Goal: Information Seeking & Learning: Learn about a topic

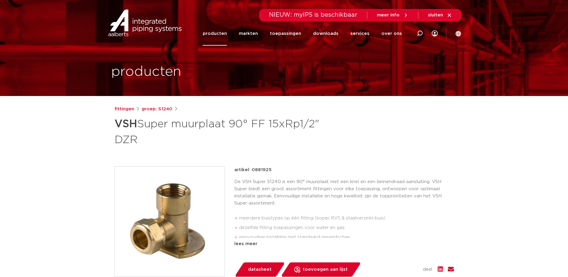
click at [225, 35] on link "producten" at bounding box center [215, 33] width 24 height 24
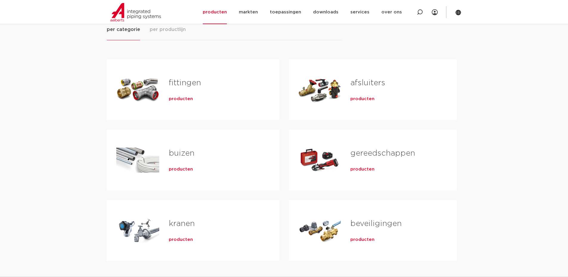
click at [184, 98] on span "producten" at bounding box center [181, 99] width 24 height 6
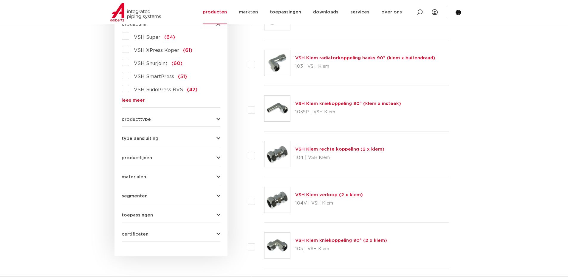
scroll to position [183, 0]
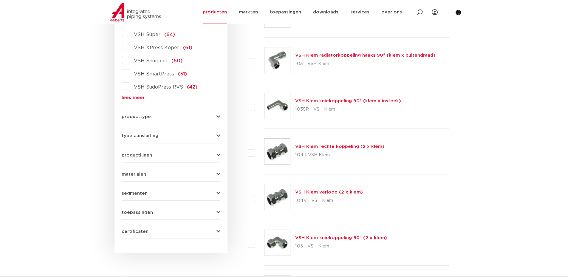
click at [155, 114] on div "producttype demontabel (179) meerdelig (62) accessoires (fittings) (49) voordee…" at bounding box center [171, 114] width 99 height 9
click at [220, 121] on form "zoek op naam of productnummer alle categorieën fittingen fittingen afsluiters b…" at bounding box center [171, 100] width 99 height 278
click at [217, 117] on icon "button" at bounding box center [219, 117] width 4 height 4
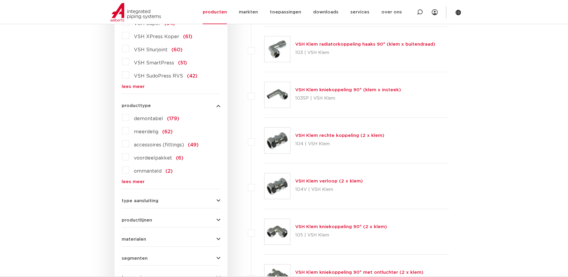
scroll to position [93, 0]
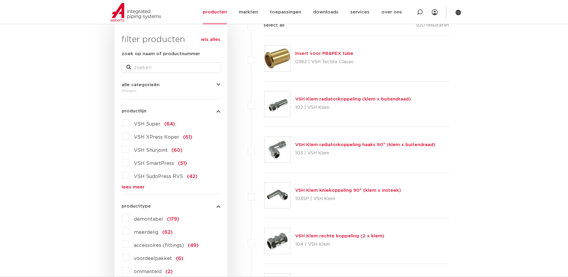
click at [129, 124] on label "VSH Super (64)" at bounding box center [152, 123] width 46 height 10
click at [0, 0] on input "VSH Super (64)" at bounding box center [0, 0] width 0 height 0
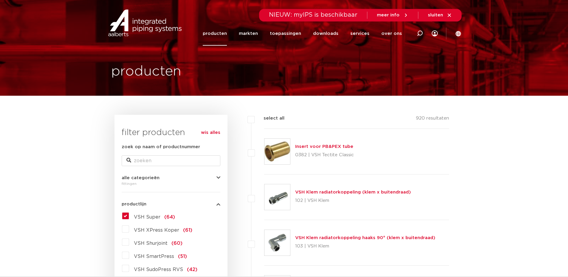
scroll to position [0, 0]
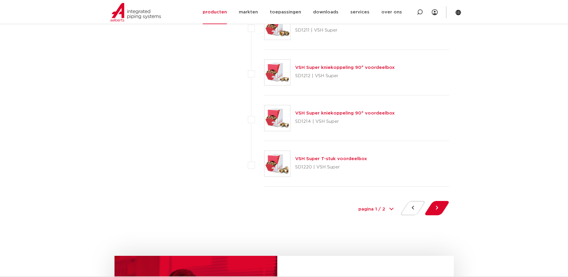
scroll to position [2685, 0]
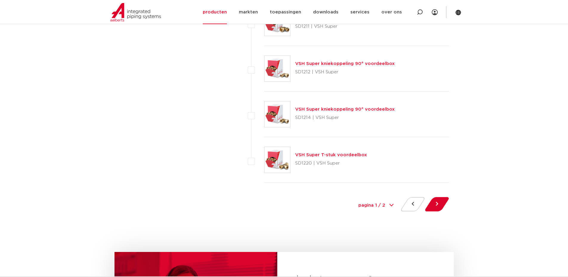
click at [443, 210] on div at bounding box center [437, 205] width 24 height 17
click at [436, 206] on button at bounding box center [437, 204] width 17 height 14
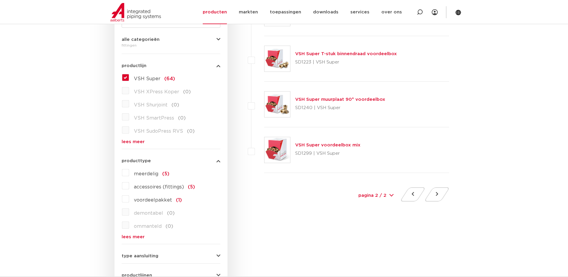
scroll to position [119, 0]
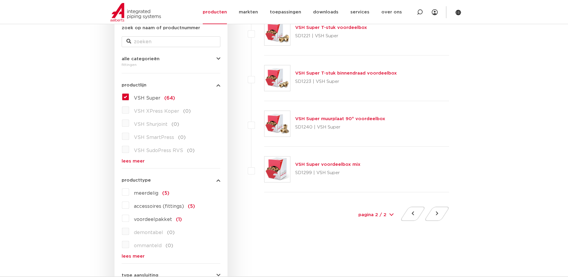
click at [129, 95] on label "VSH Super (64)" at bounding box center [152, 97] width 46 height 10
click at [0, 0] on input "VSH Super (64)" at bounding box center [0, 0] width 0 height 0
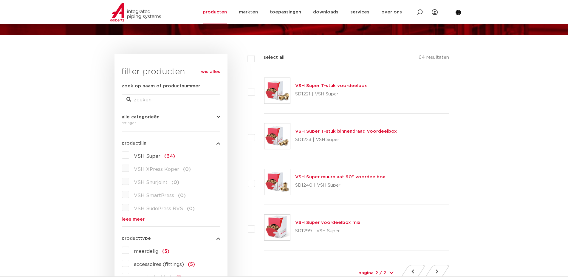
scroll to position [60, 0]
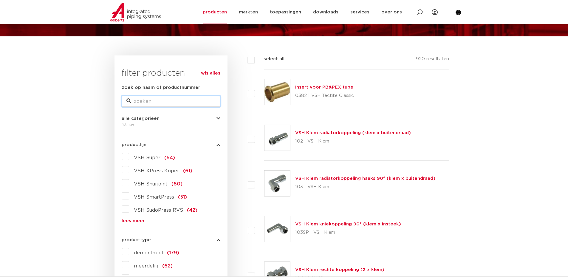
click at [149, 99] on input "zoek op naam of productnummer" at bounding box center [171, 101] width 99 height 11
type input "muurplaat"
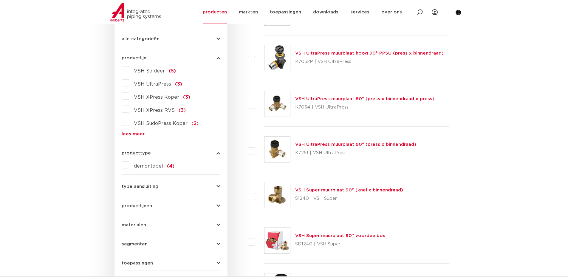
scroll to position [214, 0]
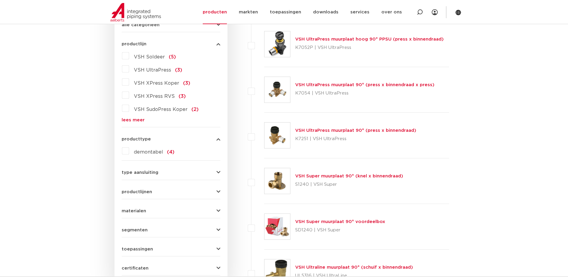
click at [210, 173] on button "type aansluiting" at bounding box center [171, 172] width 99 height 4
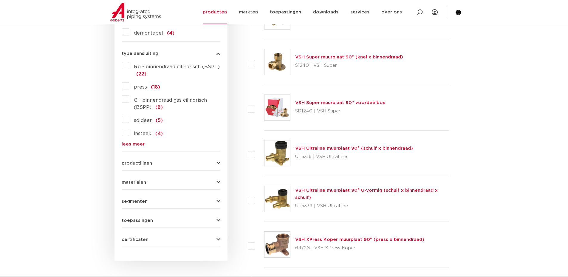
scroll to position [334, 0]
